Goal: Transaction & Acquisition: Purchase product/service

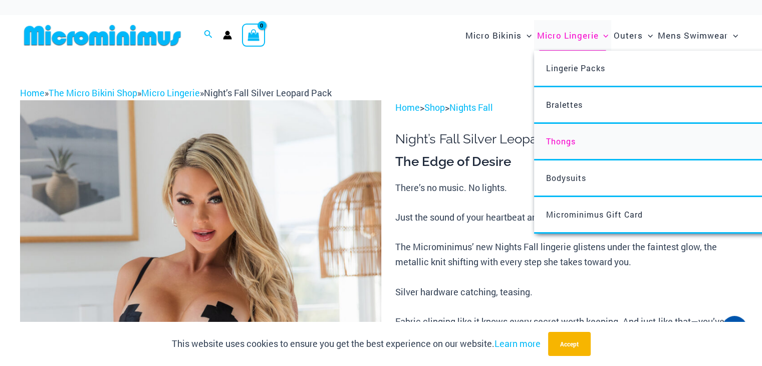
click at [572, 145] on span "Thongs" at bounding box center [561, 141] width 30 height 11
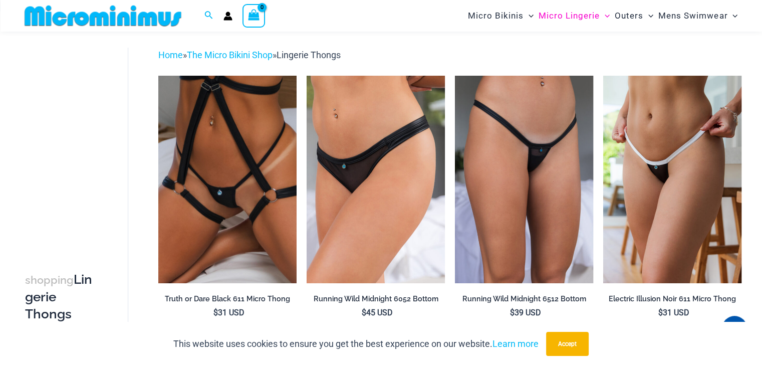
scroll to position [32, 0]
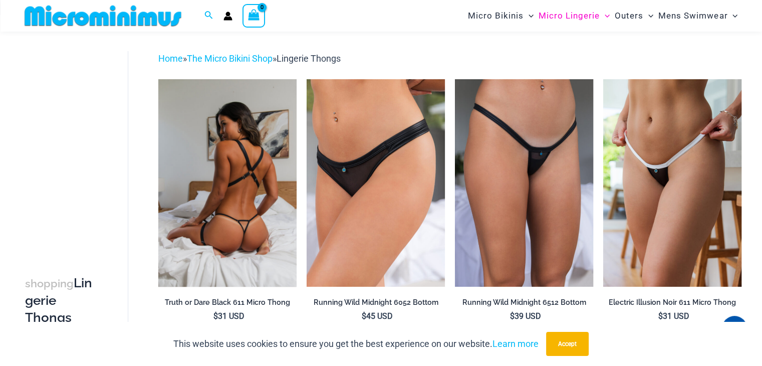
click at [226, 134] on img at bounding box center [227, 182] width 138 height 207
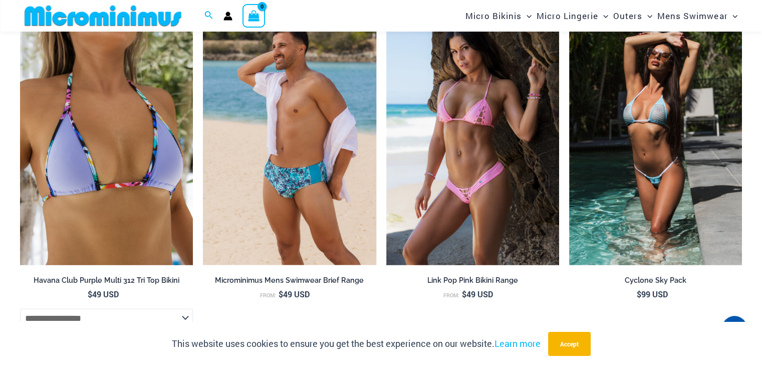
scroll to position [2092, 0]
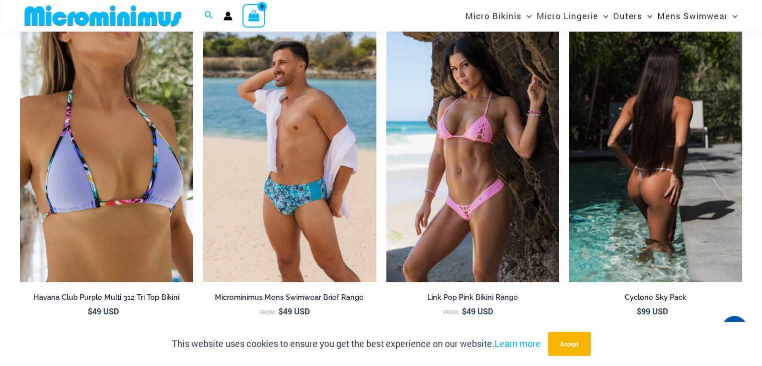
click at [633, 206] on img at bounding box center [655, 152] width 173 height 259
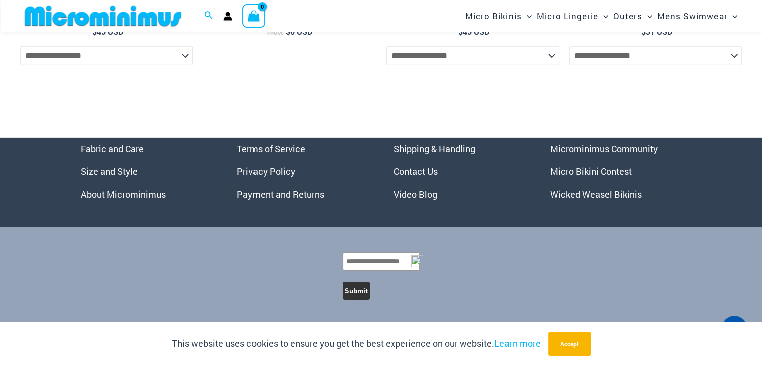
scroll to position [3181, 0]
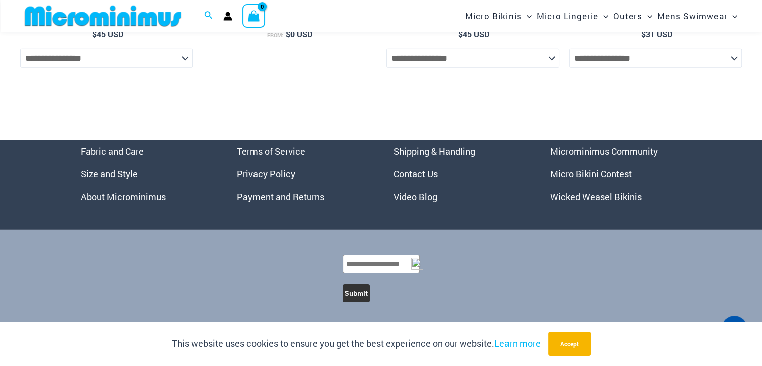
click at [104, 180] on link "Size and Style" at bounding box center [109, 174] width 57 height 12
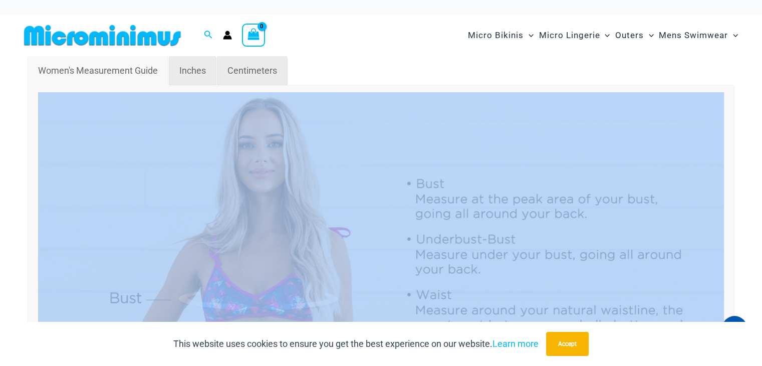
drag, startPoint x: 761, startPoint y: 75, endPoint x: 758, endPoint y: 99, distance: 24.3
click at [688, 67] on ul "Women's Measurement Guide Inches Centimeters" at bounding box center [379, 70] width 705 height 31
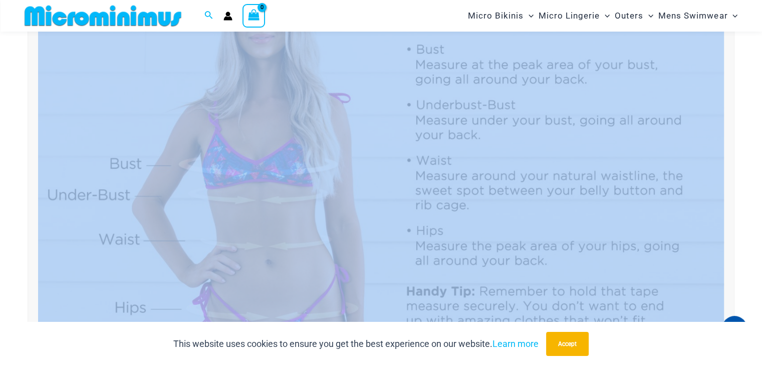
scroll to position [124, 0]
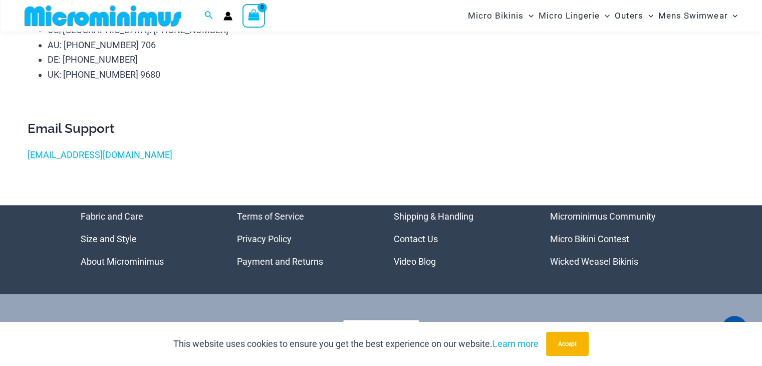
scroll to position [1184, 0]
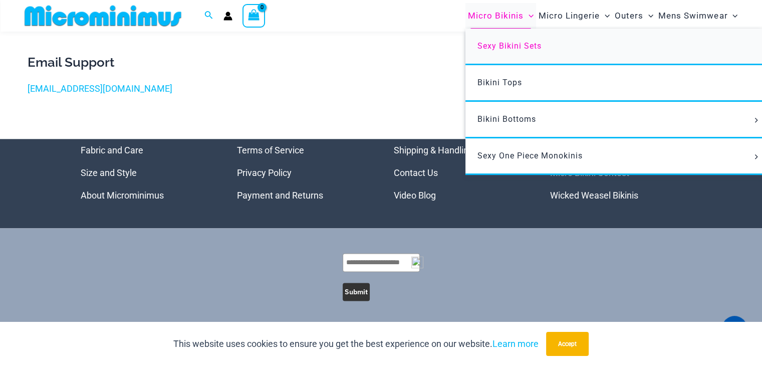
click at [506, 43] on span "Sexy Bikini Sets" at bounding box center [509, 46] width 64 height 10
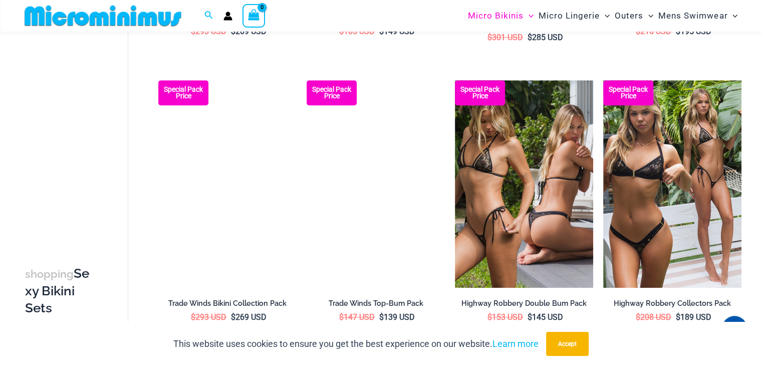
scroll to position [884, 0]
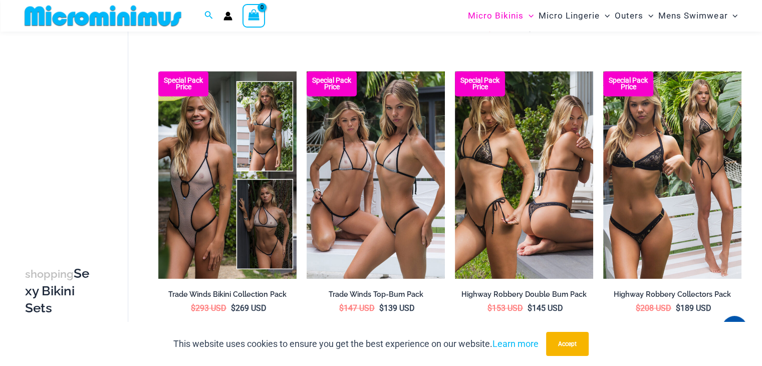
drag, startPoint x: 766, startPoint y: 28, endPoint x: 734, endPoint y: 149, distance: 125.9
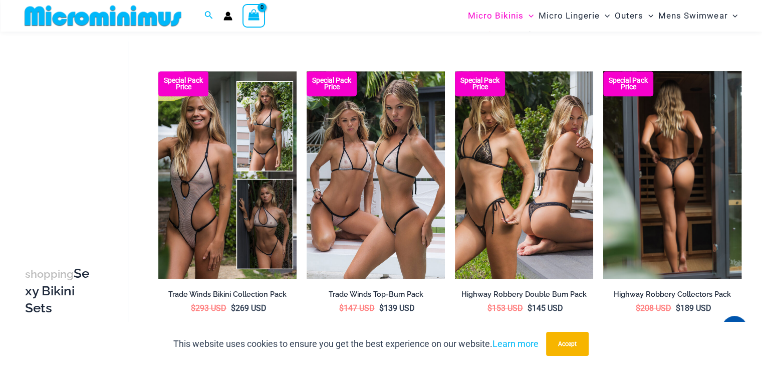
scroll to position [875, 0]
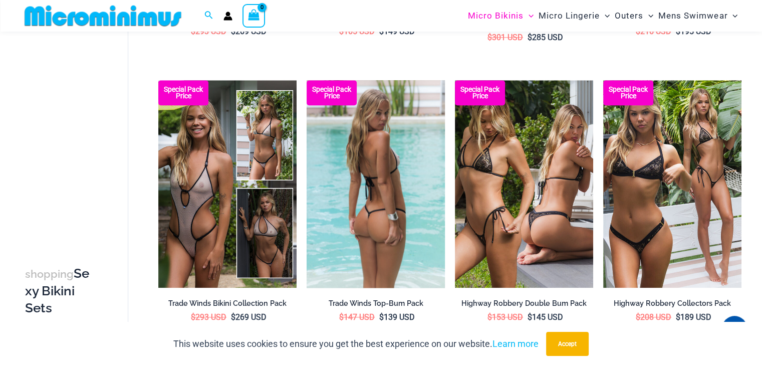
drag, startPoint x: 361, startPoint y: 197, endPoint x: 376, endPoint y: 187, distance: 18.5
click at [361, 196] on img at bounding box center [376, 183] width 138 height 207
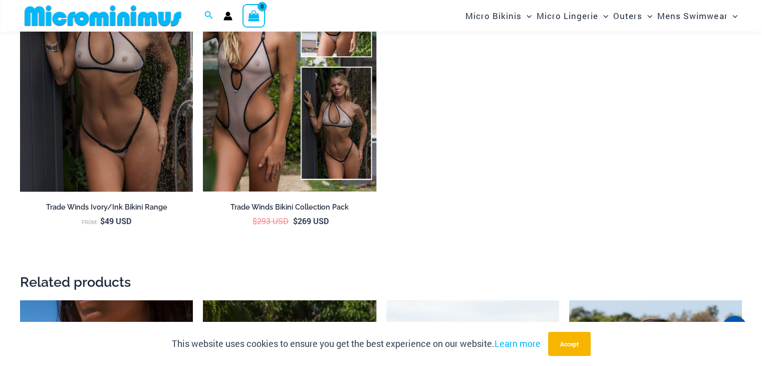
scroll to position [140, 0]
